Goal: Transaction & Acquisition: Subscribe to service/newsletter

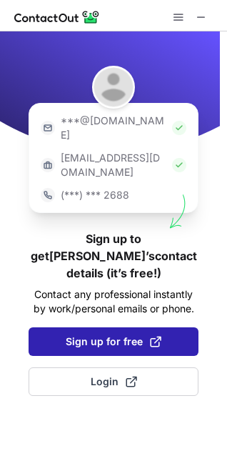
click at [96, 335] on span "Sign up for free" at bounding box center [114, 342] width 96 height 14
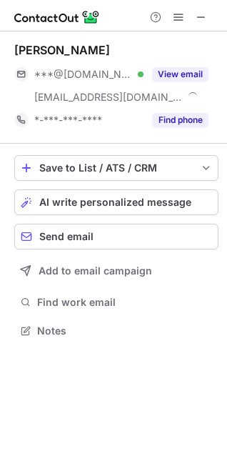
scroll to position [321, 227]
click at [199, 17] on span at bounding box center [201, 16] width 11 height 11
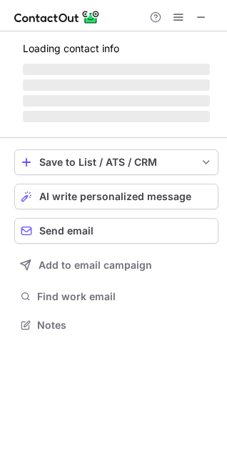
scroll to position [324, 227]
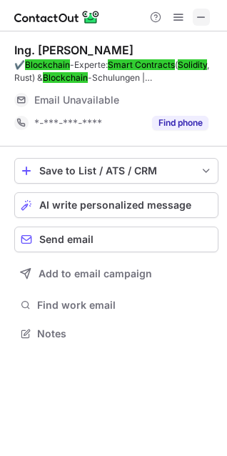
click at [200, 19] on span at bounding box center [201, 16] width 11 height 11
